Goal: Find contact information: Obtain details needed to contact an individual or organization

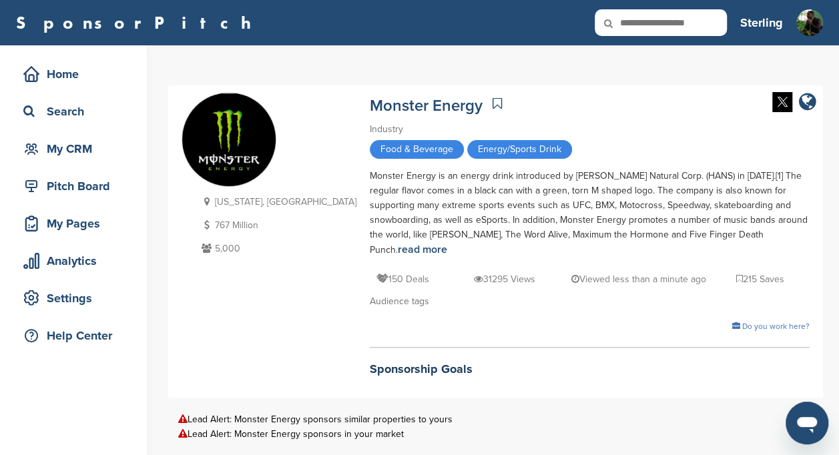
click at [673, 27] on input "text" at bounding box center [661, 22] width 132 height 27
type input "*****"
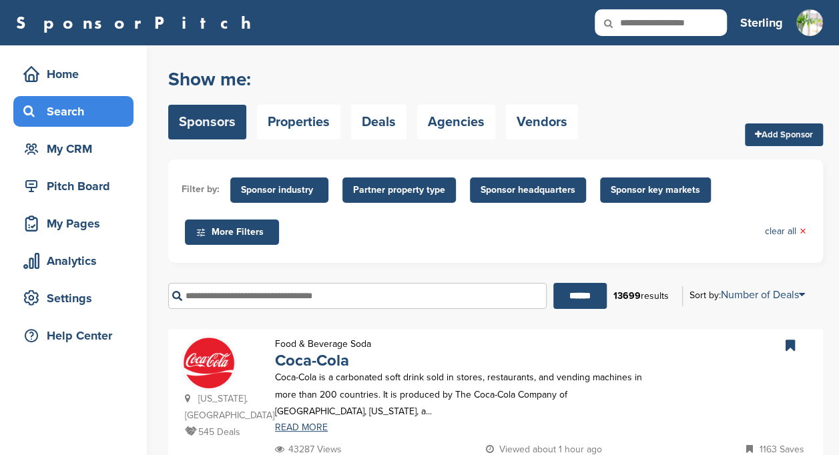
click at [634, 25] on icon at bounding box center [617, 23] width 45 height 28
click at [669, 25] on input "text" at bounding box center [661, 22] width 132 height 27
type input "**********"
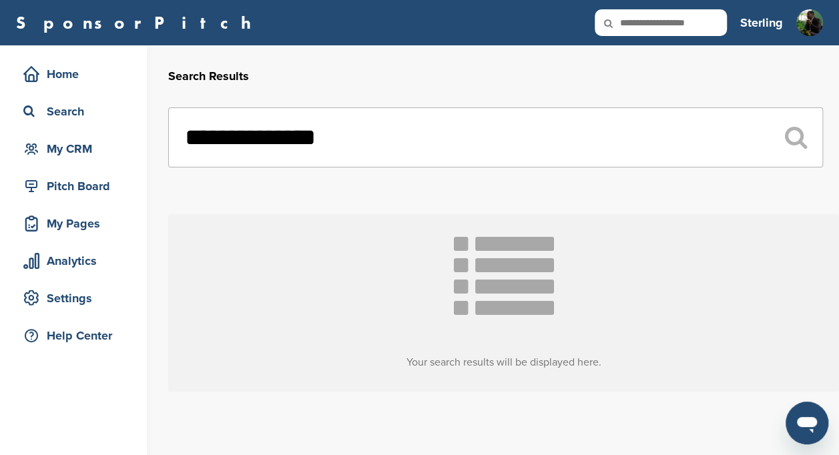
click at [698, 23] on input "text" at bounding box center [661, 22] width 132 height 27
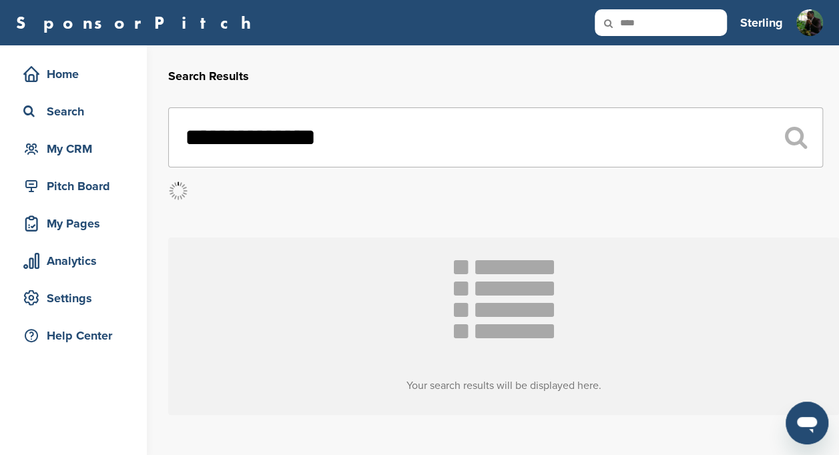
type input "****"
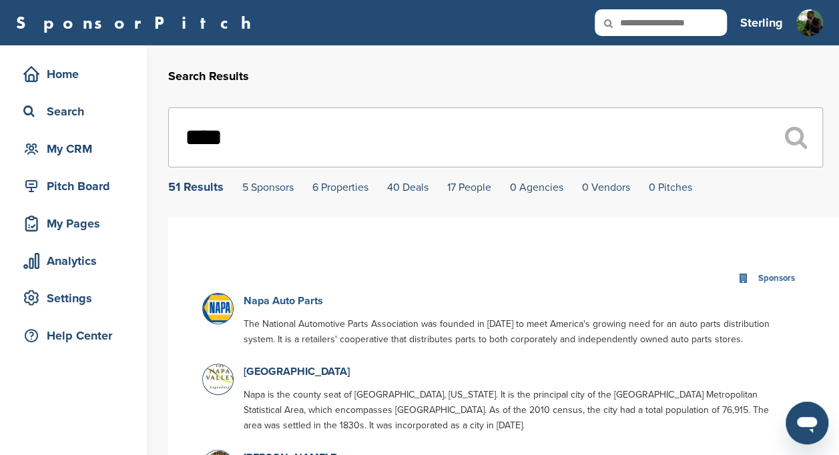
click at [298, 300] on link "Napa Auto Parts" at bounding box center [283, 300] width 79 height 13
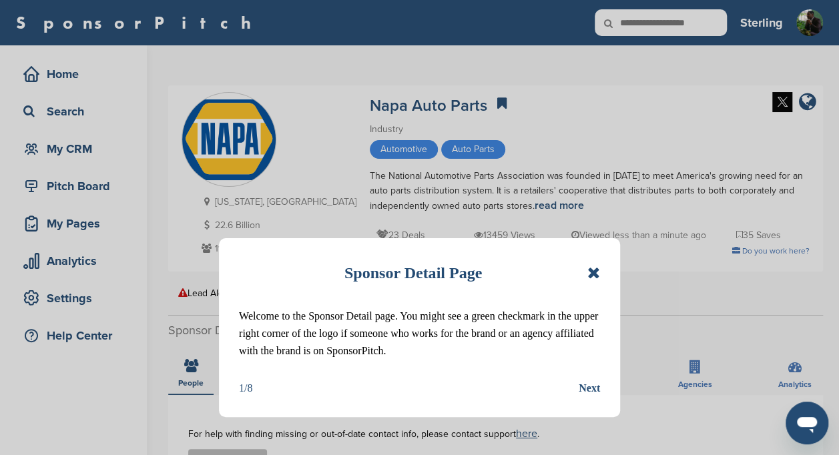
click at [593, 270] on icon at bounding box center [593, 273] width 13 height 16
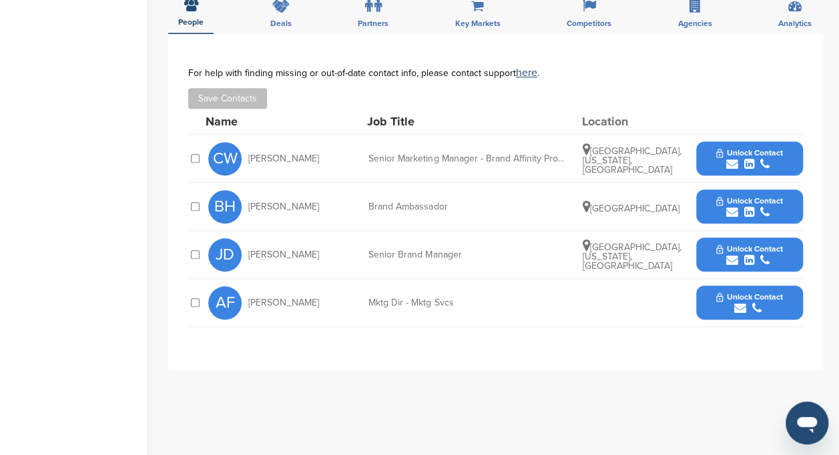
scroll to position [366, 0]
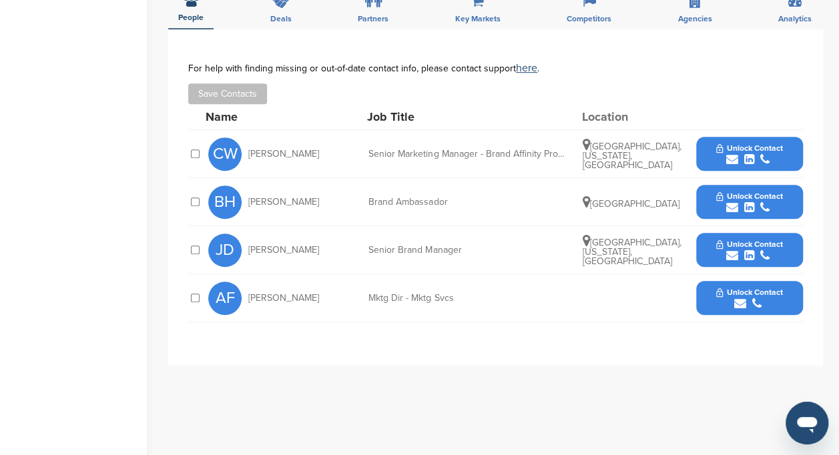
click at [731, 250] on icon "submit" at bounding box center [732, 256] width 12 height 12
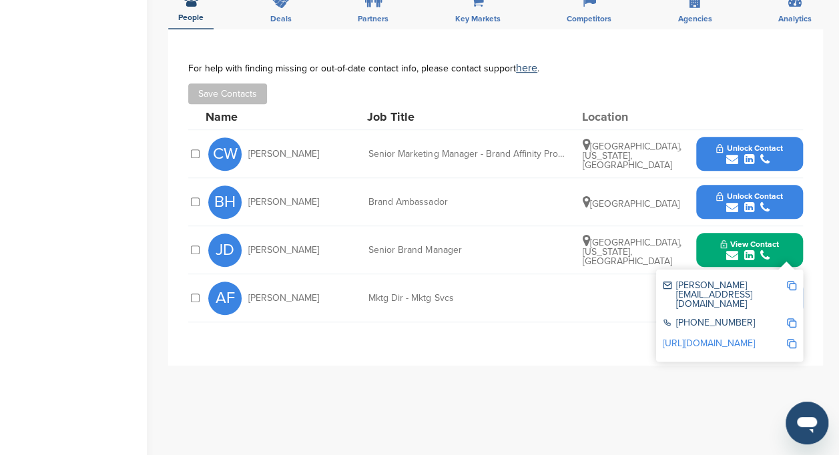
click at [788, 287] on img at bounding box center [791, 285] width 9 height 9
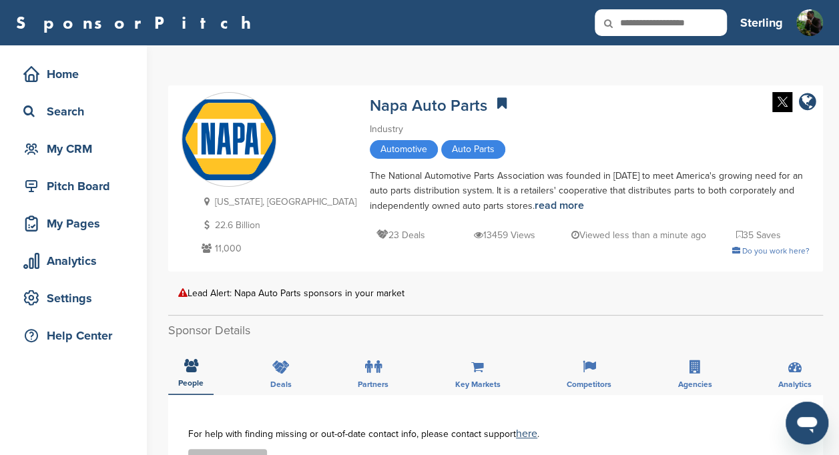
click at [657, 25] on input "text" at bounding box center [661, 22] width 132 height 27
type input "********"
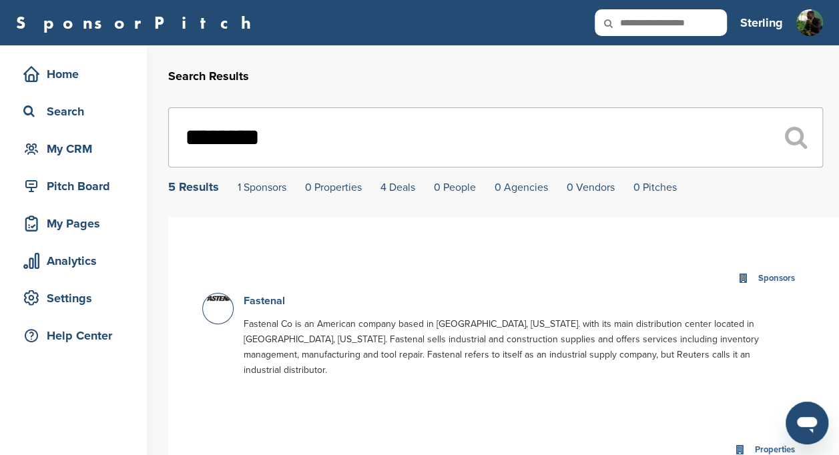
click at [259, 298] on link "Fastenal" at bounding box center [264, 300] width 41 height 13
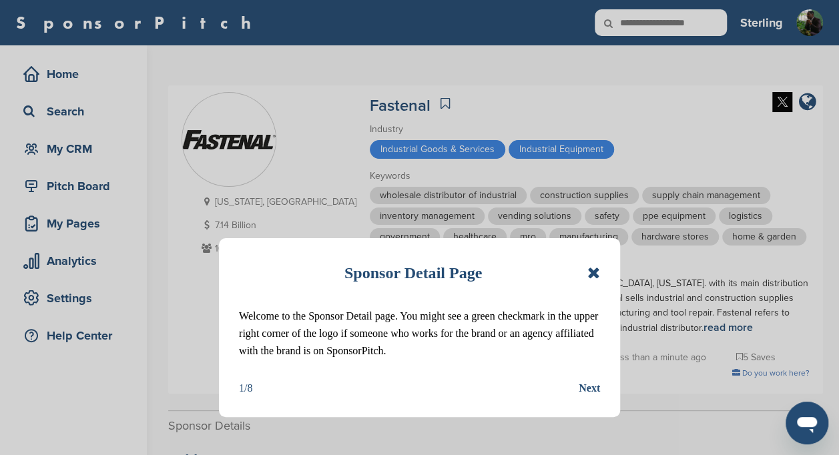
click at [591, 274] on icon at bounding box center [593, 273] width 13 height 16
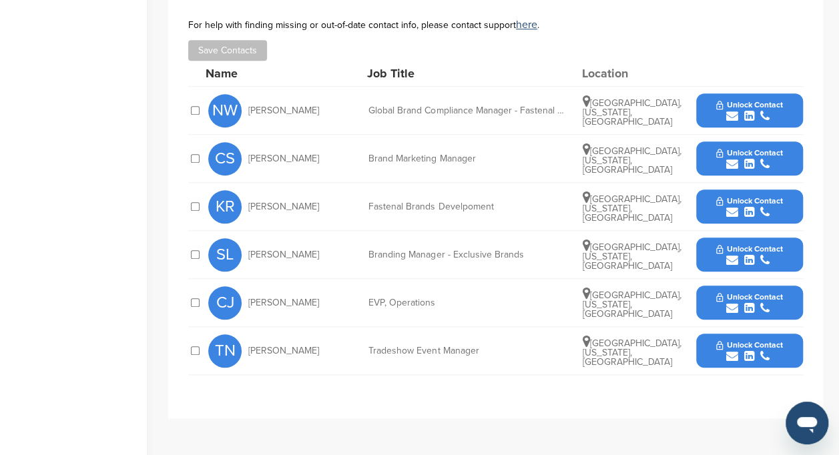
scroll to position [507, 0]
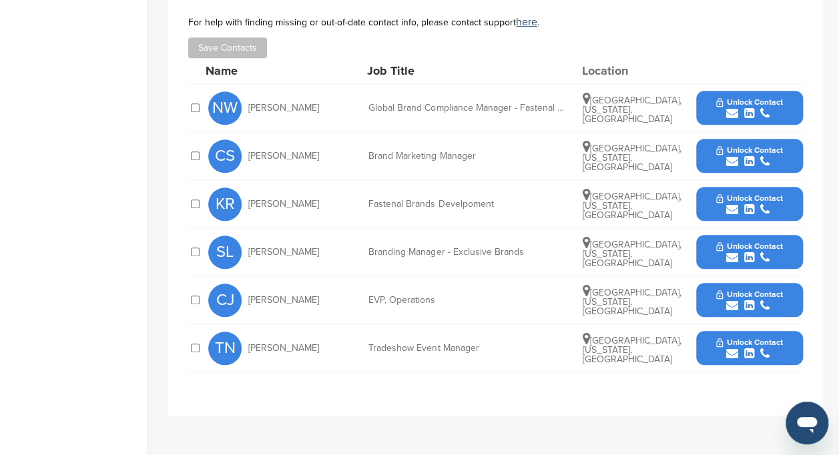
click at [461, 105] on div "Global Brand Compliance Manager - Fastenal Brands & Industries" at bounding box center [468, 107] width 200 height 9
click at [729, 107] on icon "submit" at bounding box center [732, 113] width 12 height 12
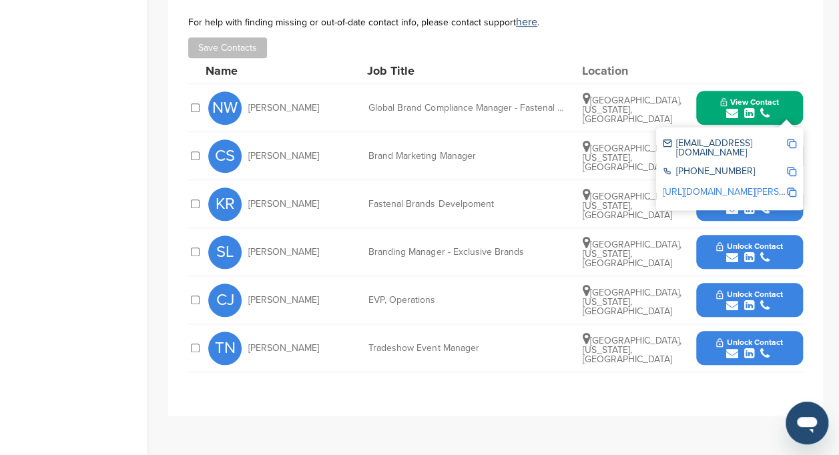
click at [789, 141] on img at bounding box center [791, 143] width 9 height 9
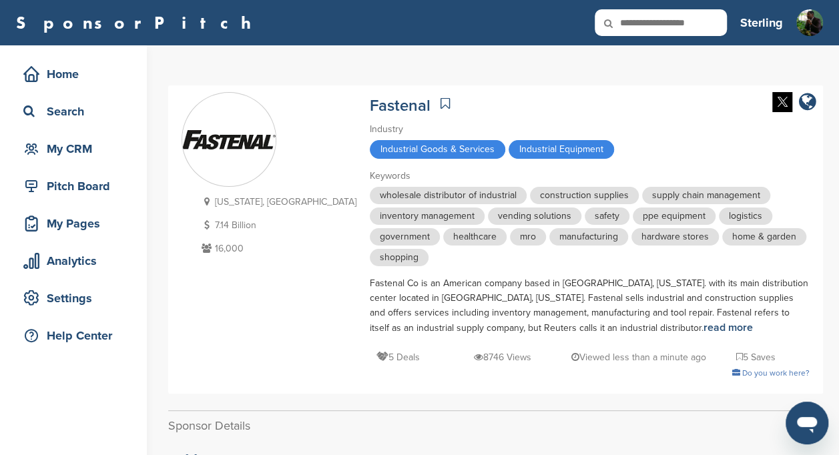
click at [699, 35] on input "text" at bounding box center [661, 22] width 132 height 27
type input "********"
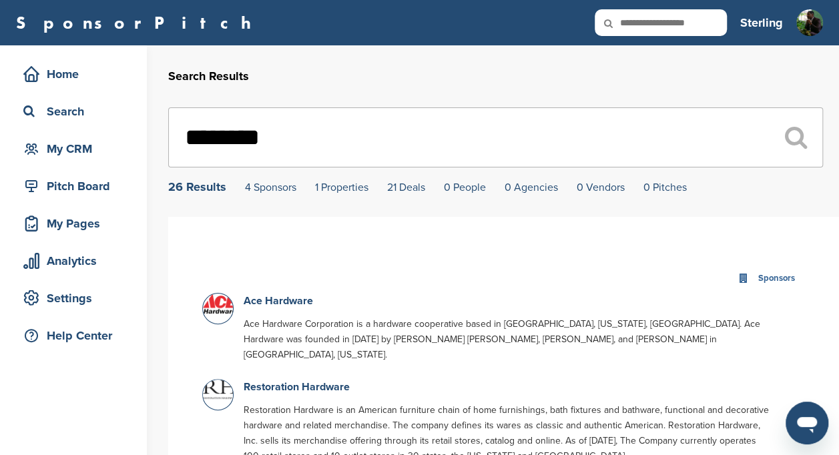
click at [662, 21] on input "text" at bounding box center [661, 22] width 132 height 27
type input "**********"
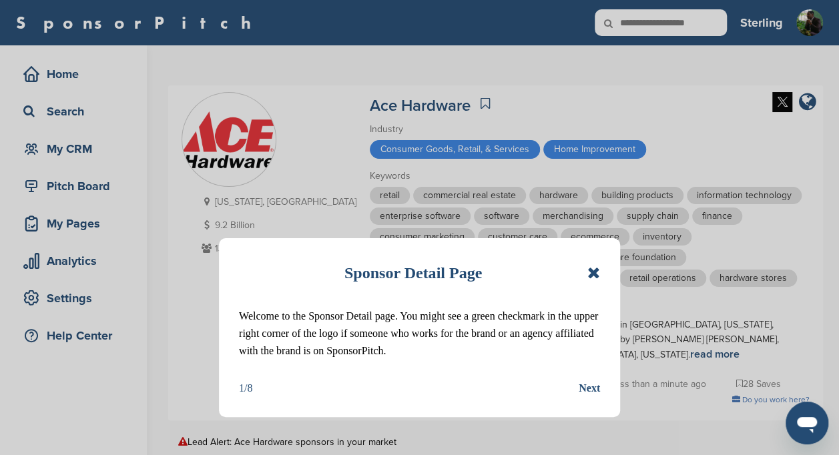
click at [639, 91] on div "Sponsor Detail Page Welcome to the Sponsor Detail page. You might see a green c…" at bounding box center [419, 227] width 839 height 455
click at [590, 273] on icon at bounding box center [593, 273] width 13 height 16
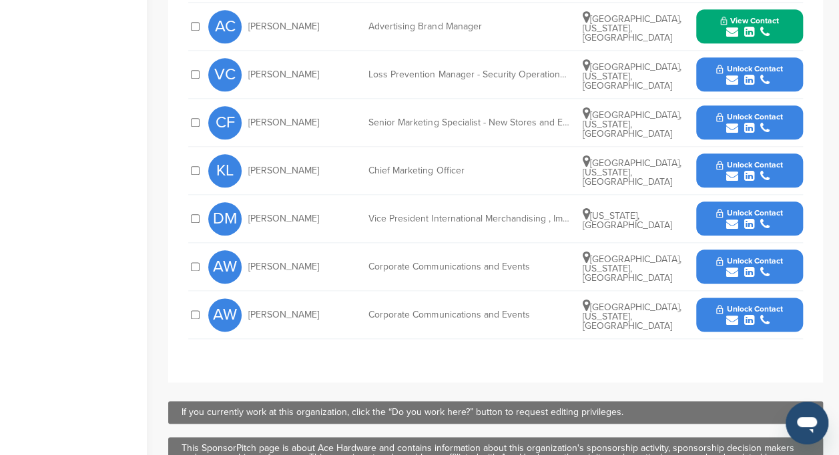
scroll to position [689, 0]
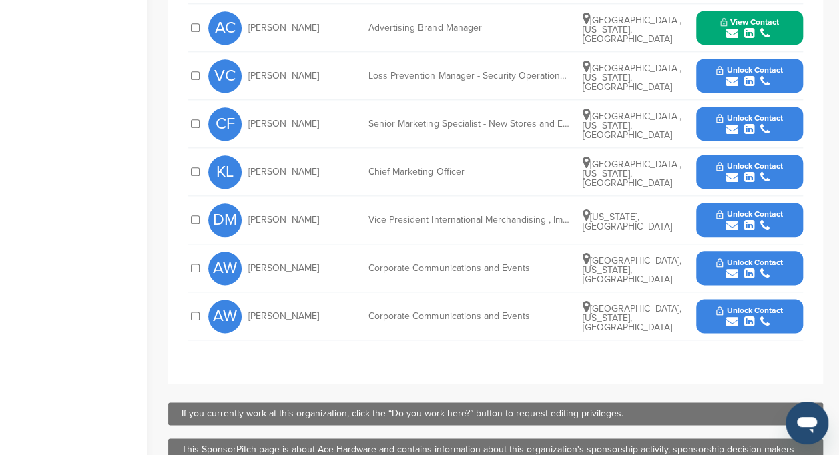
click at [781, 172] on div "submit" at bounding box center [749, 178] width 66 height 13
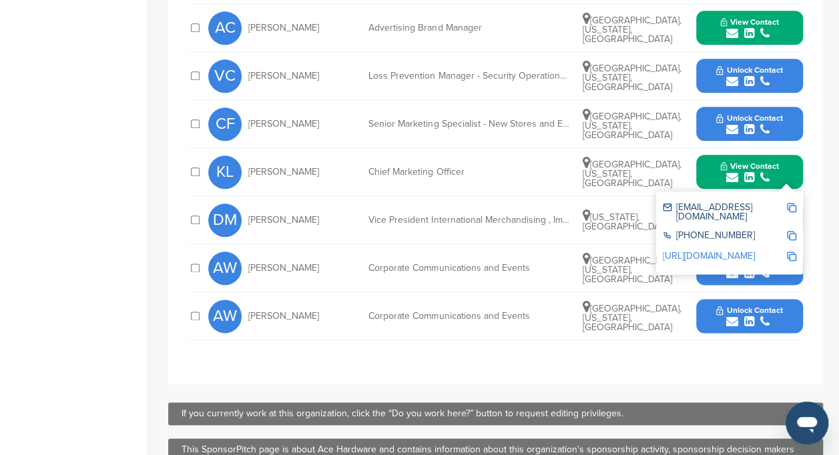
click at [787, 203] on img at bounding box center [791, 207] width 9 height 9
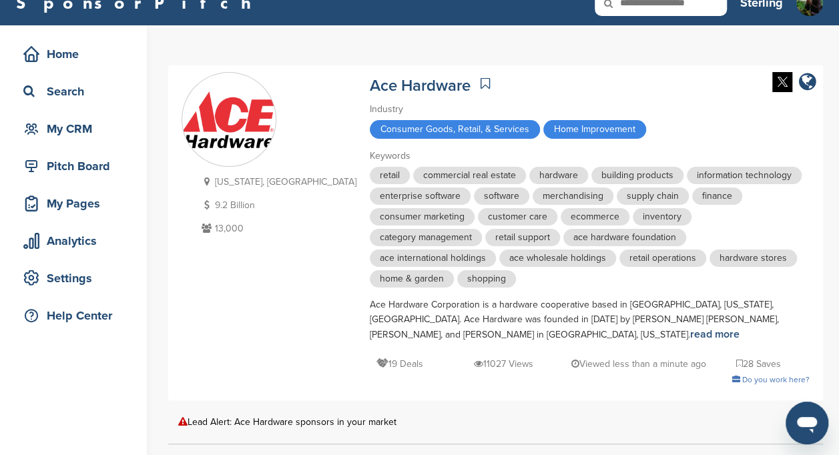
scroll to position [0, 0]
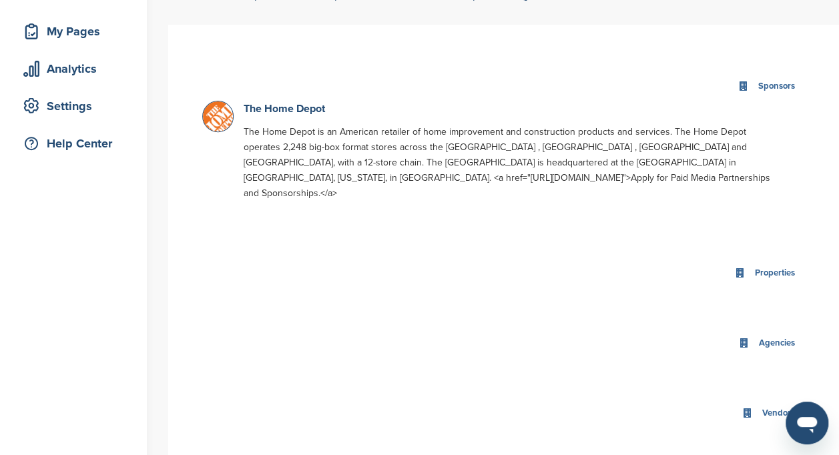
scroll to position [195, 0]
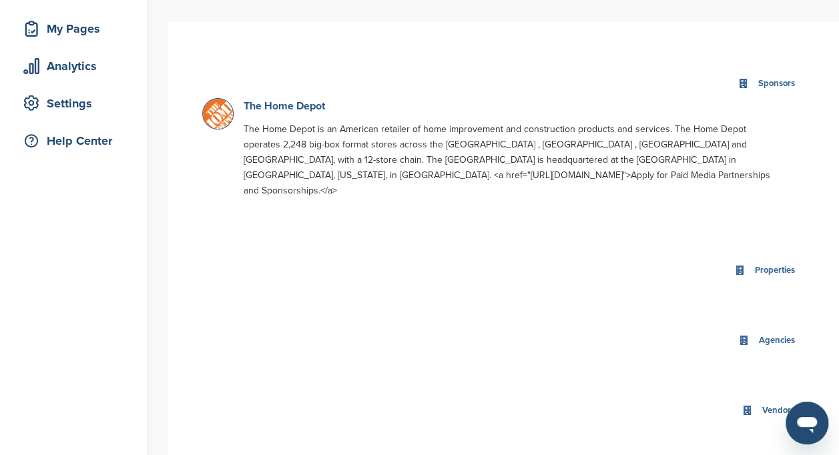
click at [284, 110] on link "The Home Depot" at bounding box center [284, 105] width 81 height 13
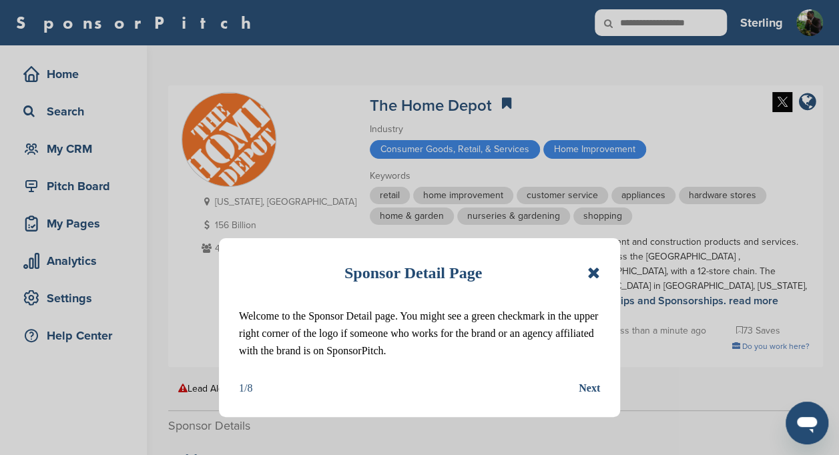
click at [593, 275] on icon at bounding box center [593, 273] width 13 height 16
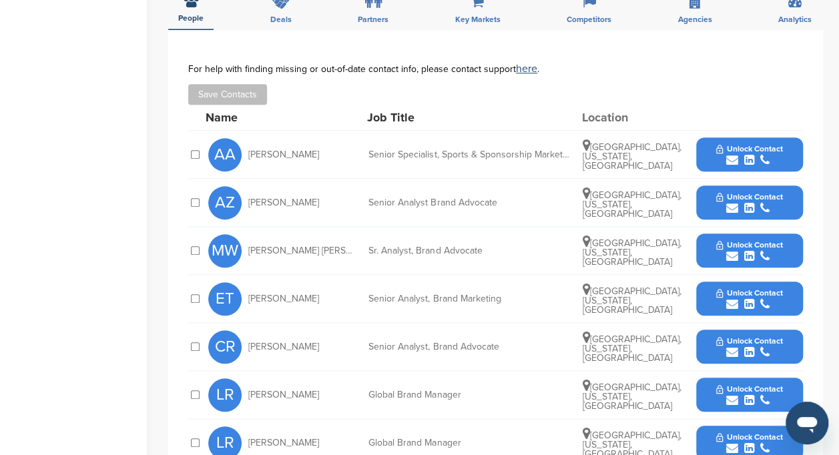
scroll to position [467, 0]
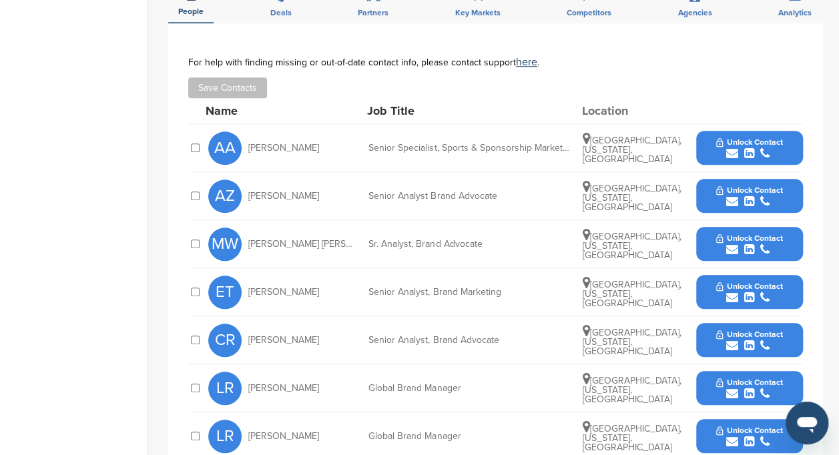
click at [740, 147] on div "submit" at bounding box center [749, 153] width 66 height 13
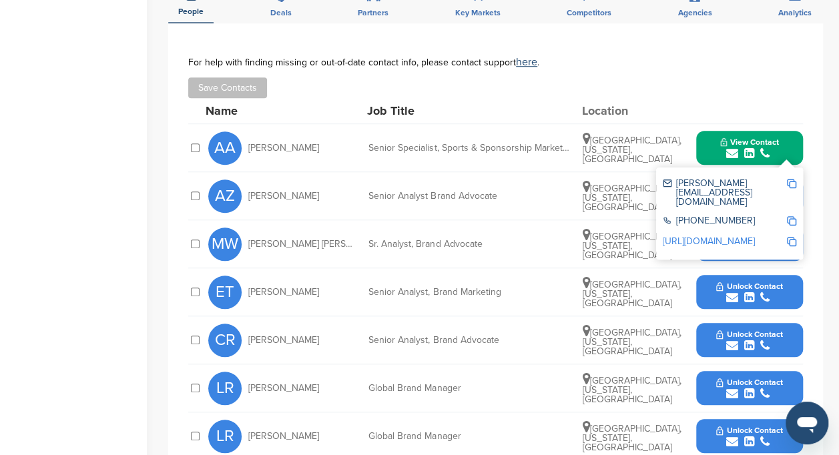
click at [792, 179] on img at bounding box center [791, 183] width 9 height 9
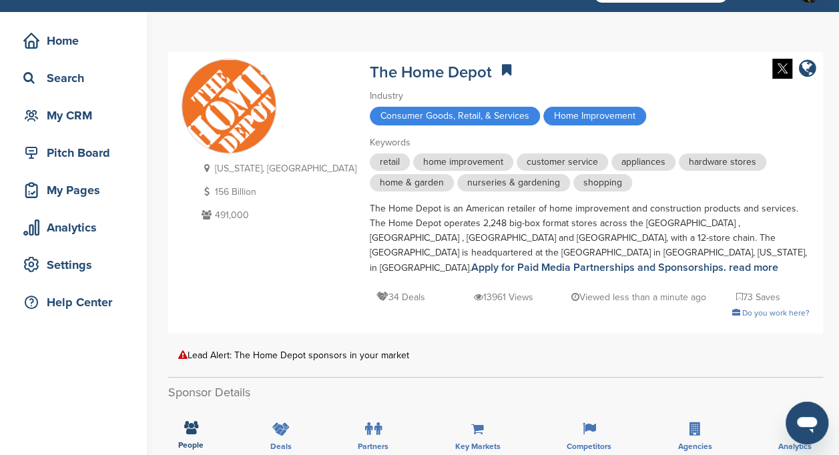
scroll to position [0, 0]
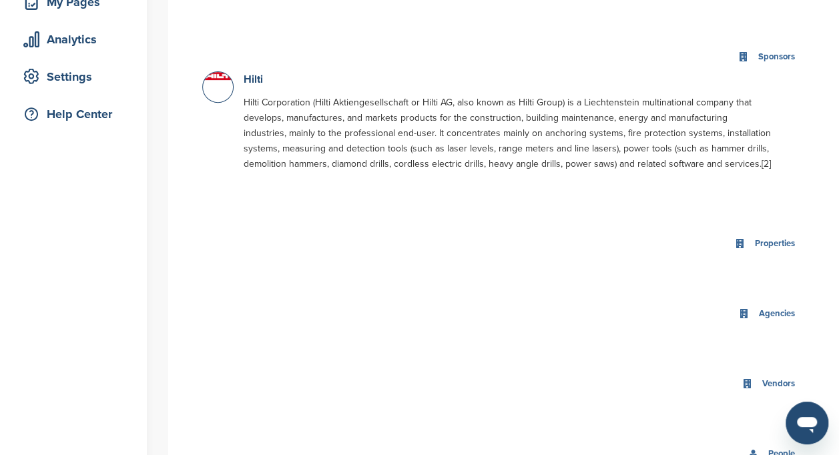
scroll to position [171, 0]
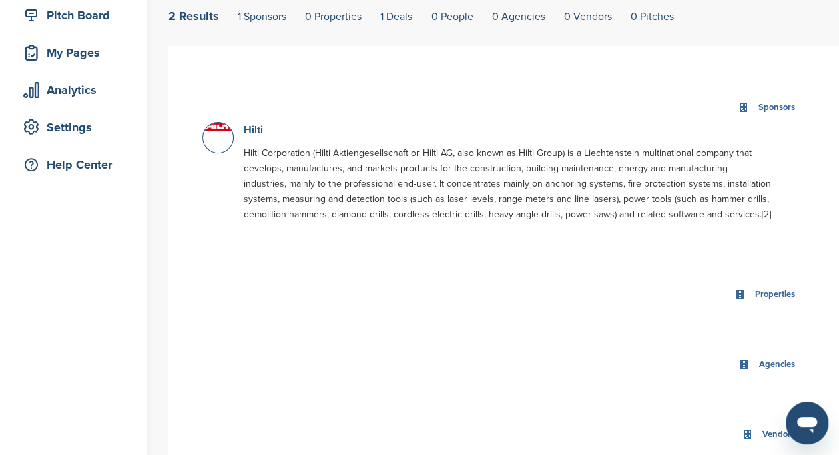
click at [249, 129] on link "Hilti" at bounding box center [253, 129] width 19 height 13
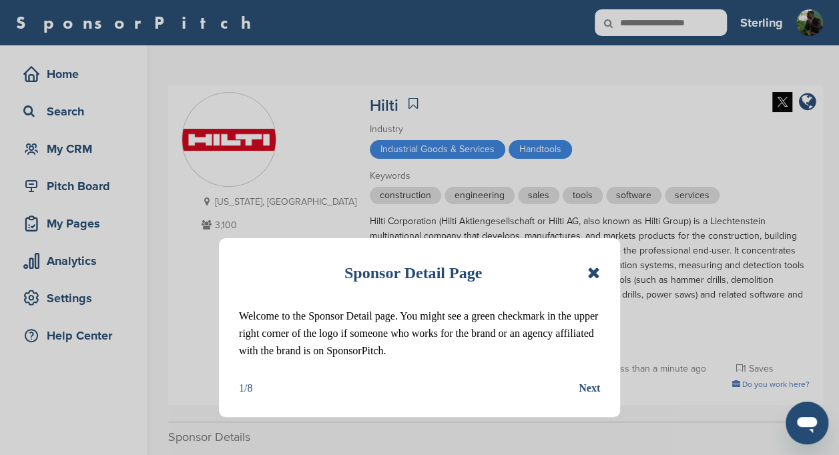
click at [590, 267] on icon at bounding box center [593, 273] width 13 height 16
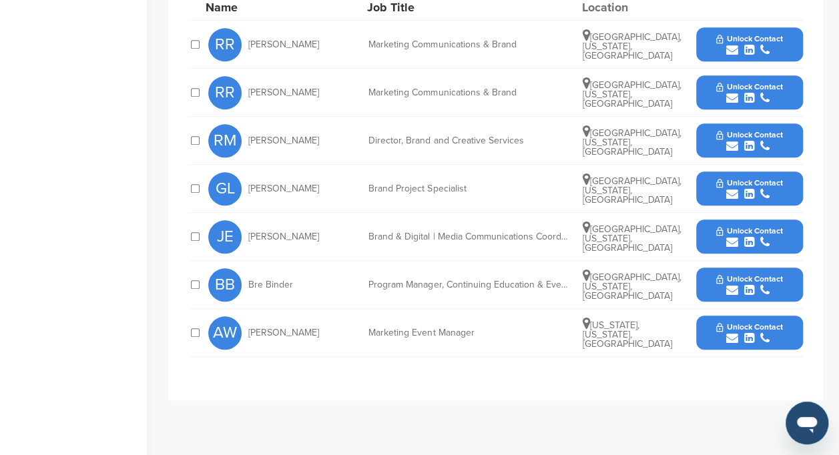
scroll to position [577, 0]
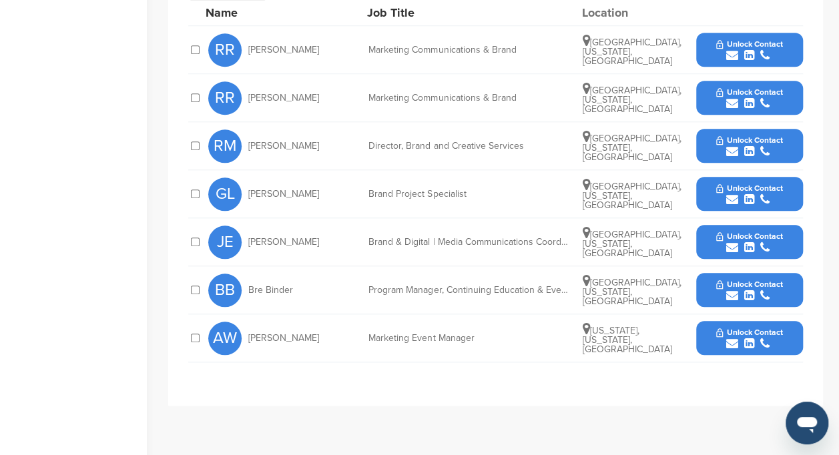
click at [735, 39] on span "Unlock Contact" at bounding box center [749, 43] width 66 height 9
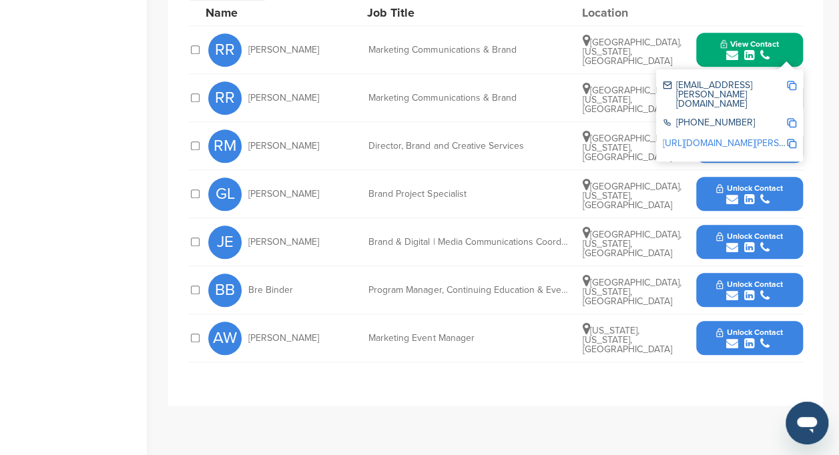
click at [793, 81] on img at bounding box center [791, 85] width 9 height 9
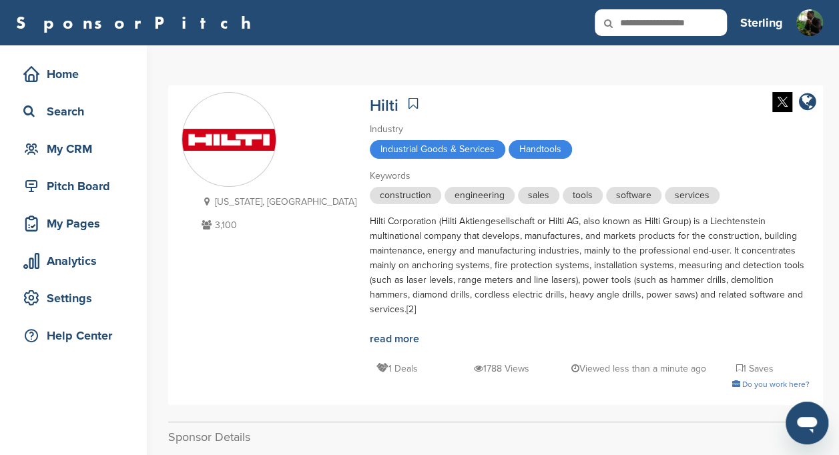
click at [670, 11] on input "text" at bounding box center [661, 22] width 132 height 27
type input "**********"
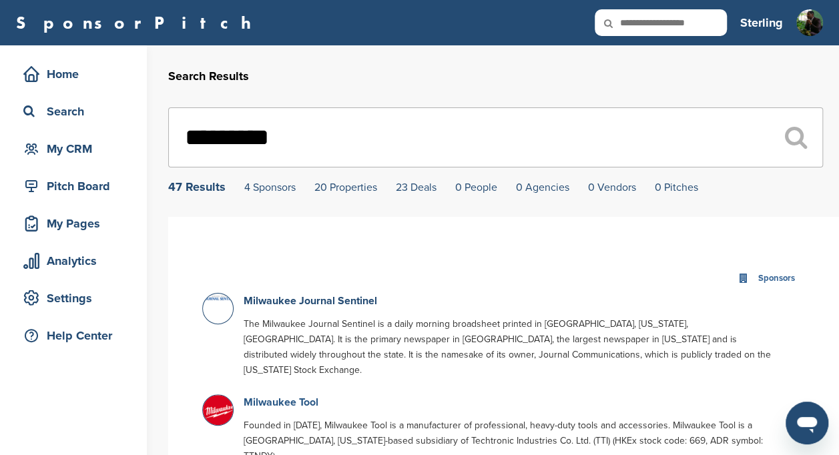
click at [276, 396] on link "Milwaukee Tool" at bounding box center [281, 402] width 75 height 13
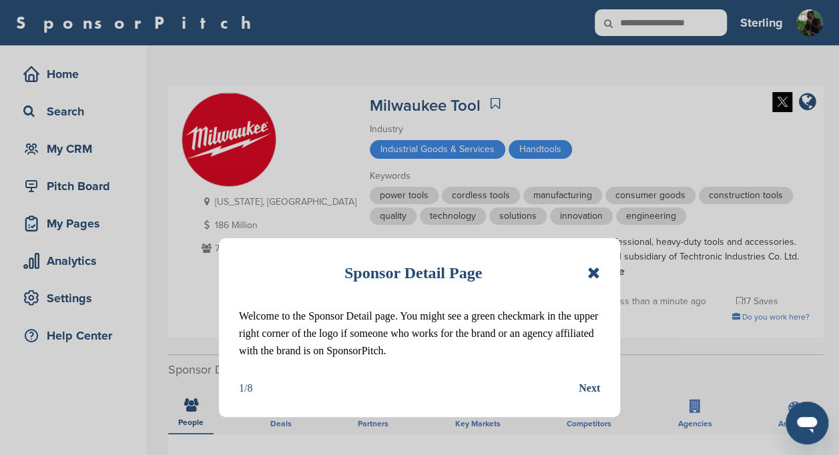
click at [593, 268] on icon at bounding box center [593, 273] width 13 height 16
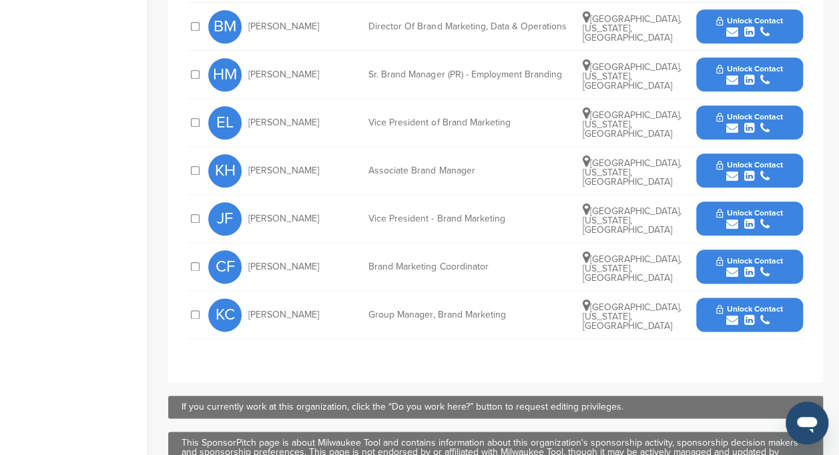
scroll to position [674, 0]
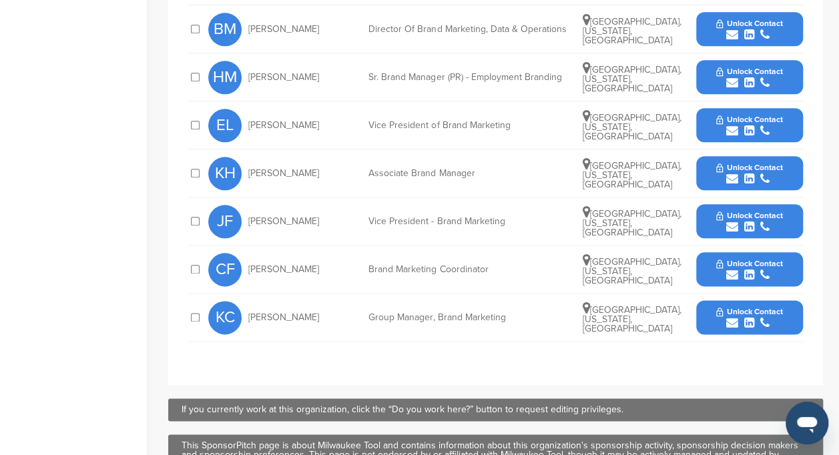
click at [750, 226] on icon "submit" at bounding box center [749, 227] width 10 height 12
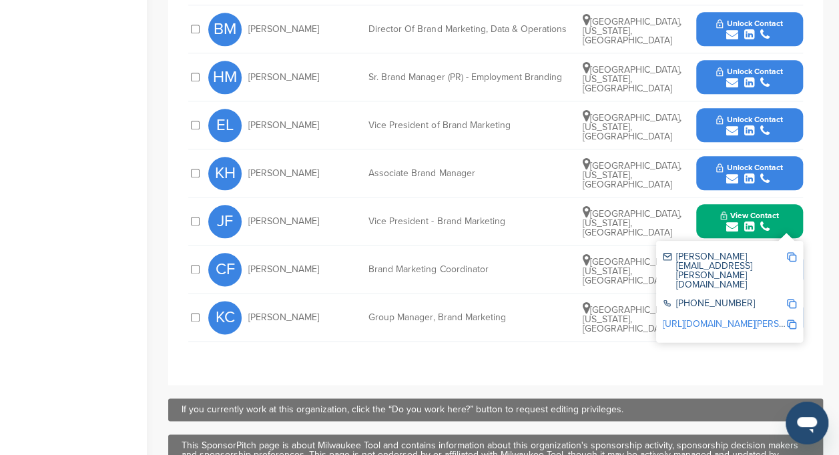
click at [797, 258] on div "justin.ferrante@milwaukeetool.com +1 262-781-3600 http://www.linkedin.com/in/ju…" at bounding box center [729, 291] width 147 height 101
click at [792, 256] on img at bounding box center [791, 256] width 9 height 9
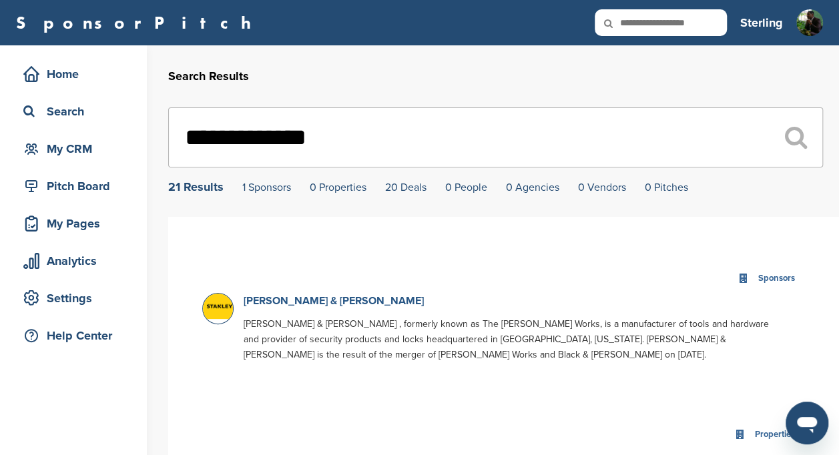
click at [292, 300] on link "[PERSON_NAME] & [PERSON_NAME]" at bounding box center [334, 300] width 180 height 13
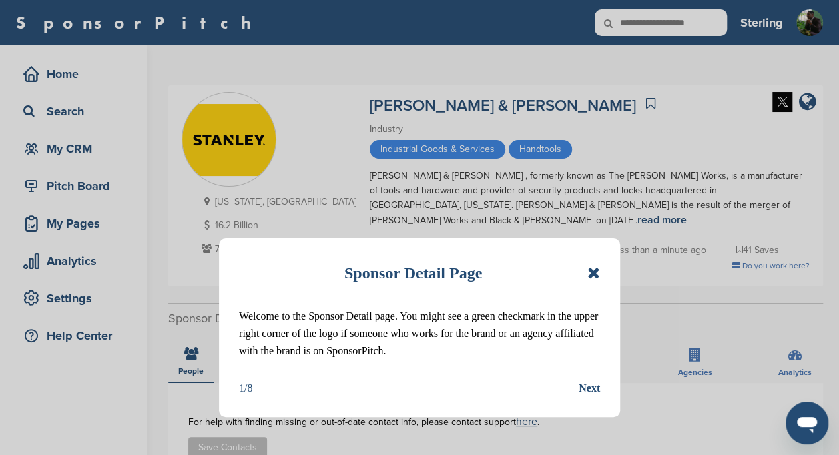
click at [591, 270] on icon at bounding box center [593, 273] width 13 height 16
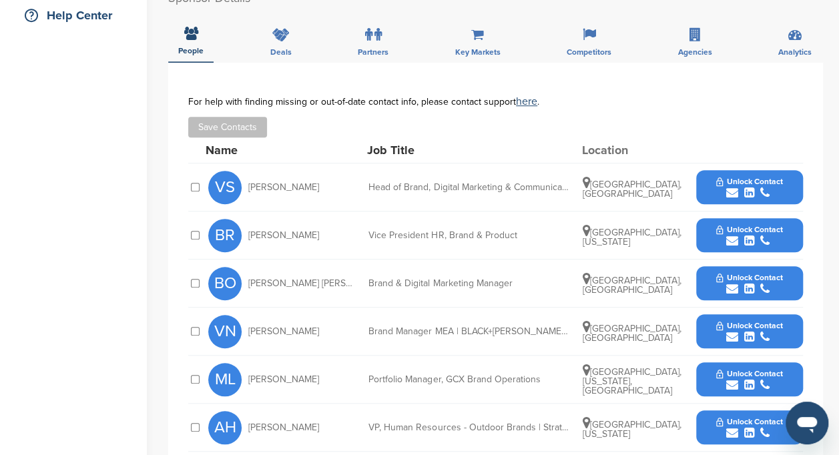
scroll to position [270, 0]
